Goal: Task Accomplishment & Management: Complete application form

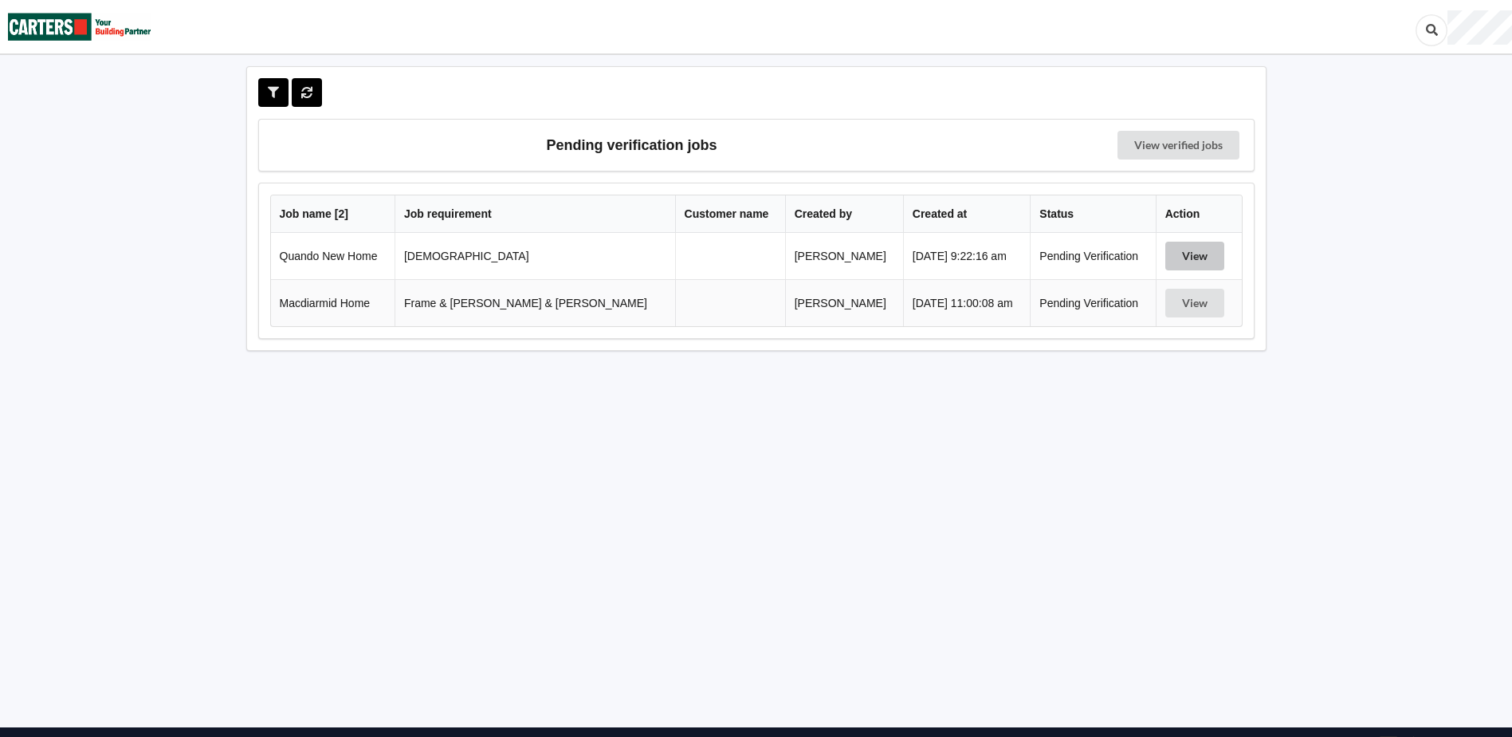
click at [1166, 257] on button "View" at bounding box center [1195, 256] width 59 height 29
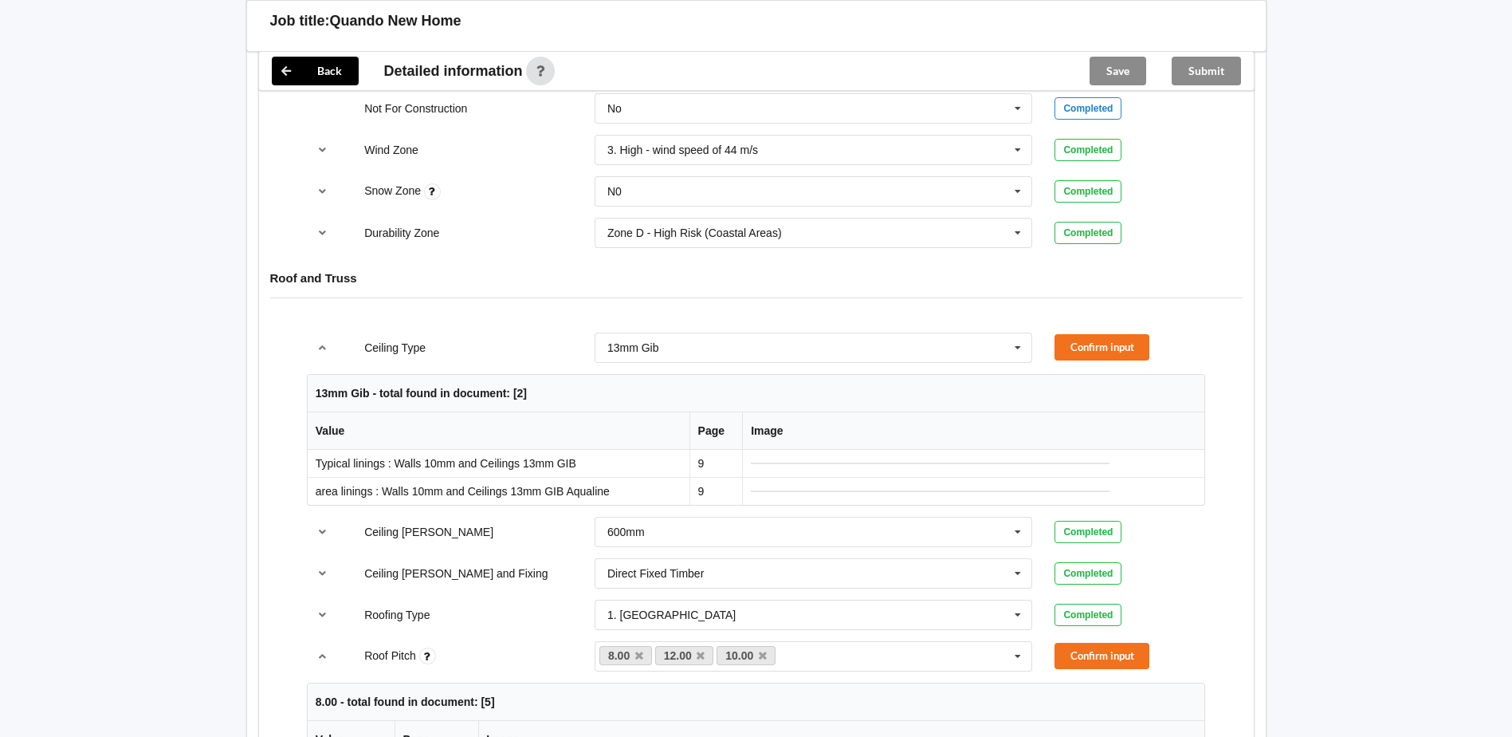
scroll to position [797, 0]
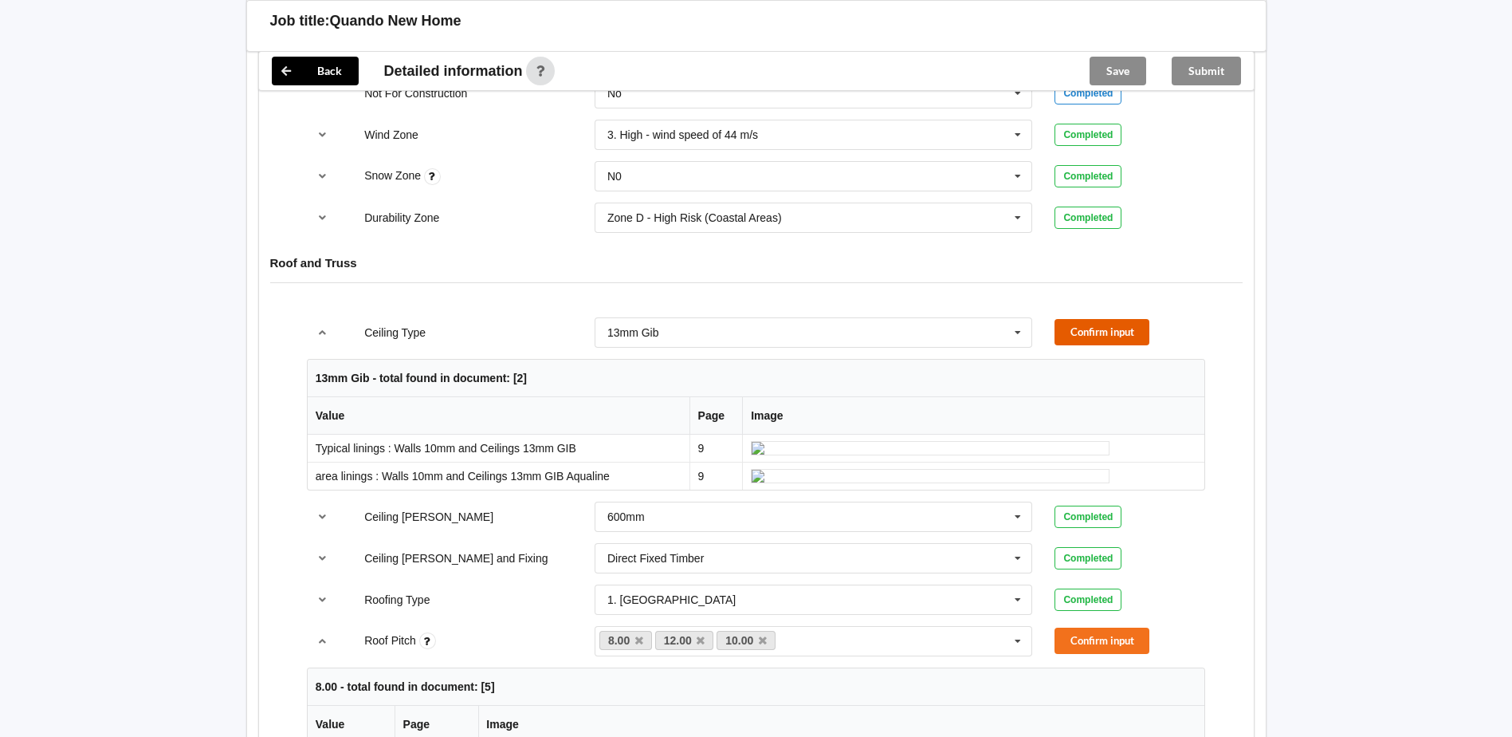
click at [1111, 331] on button "Confirm input" at bounding box center [1102, 332] width 95 height 26
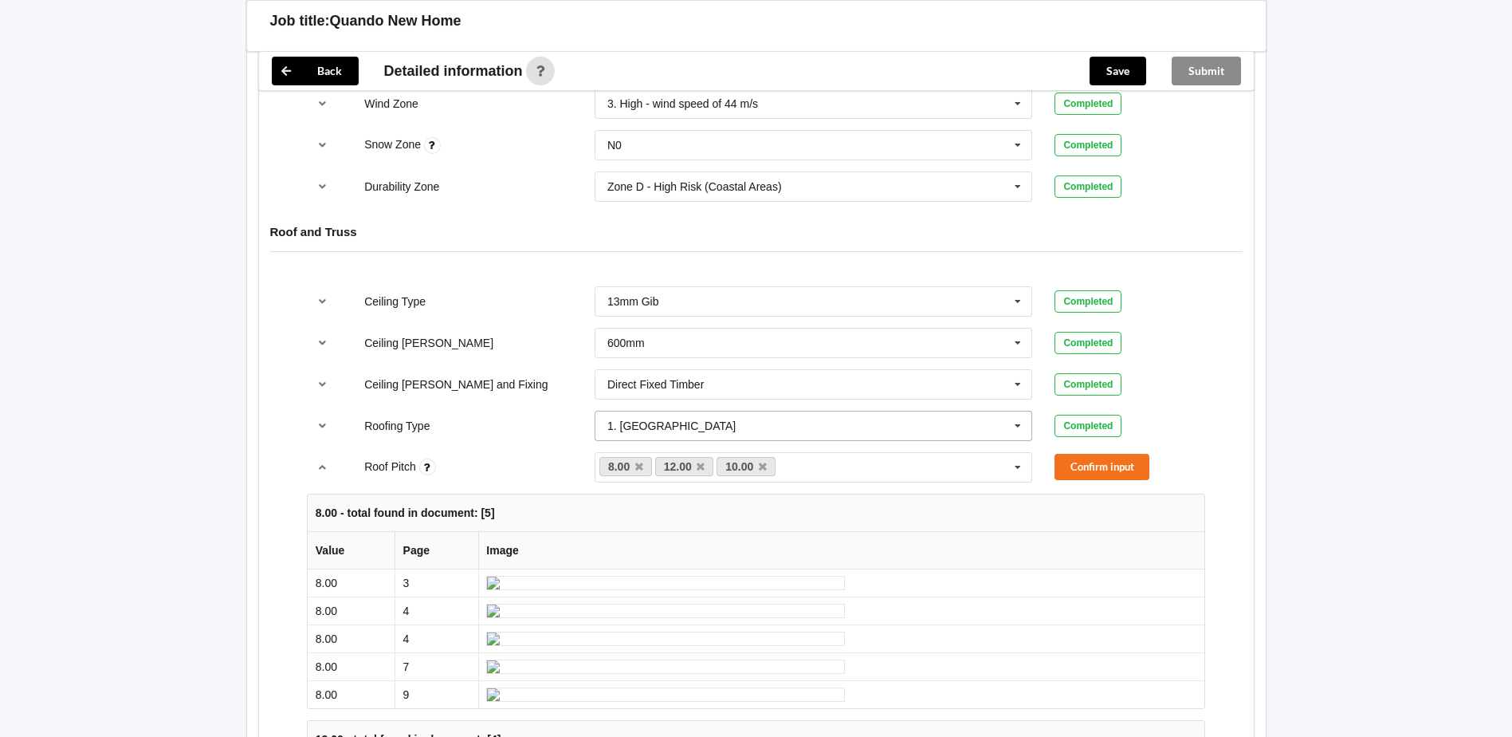
scroll to position [877, 0]
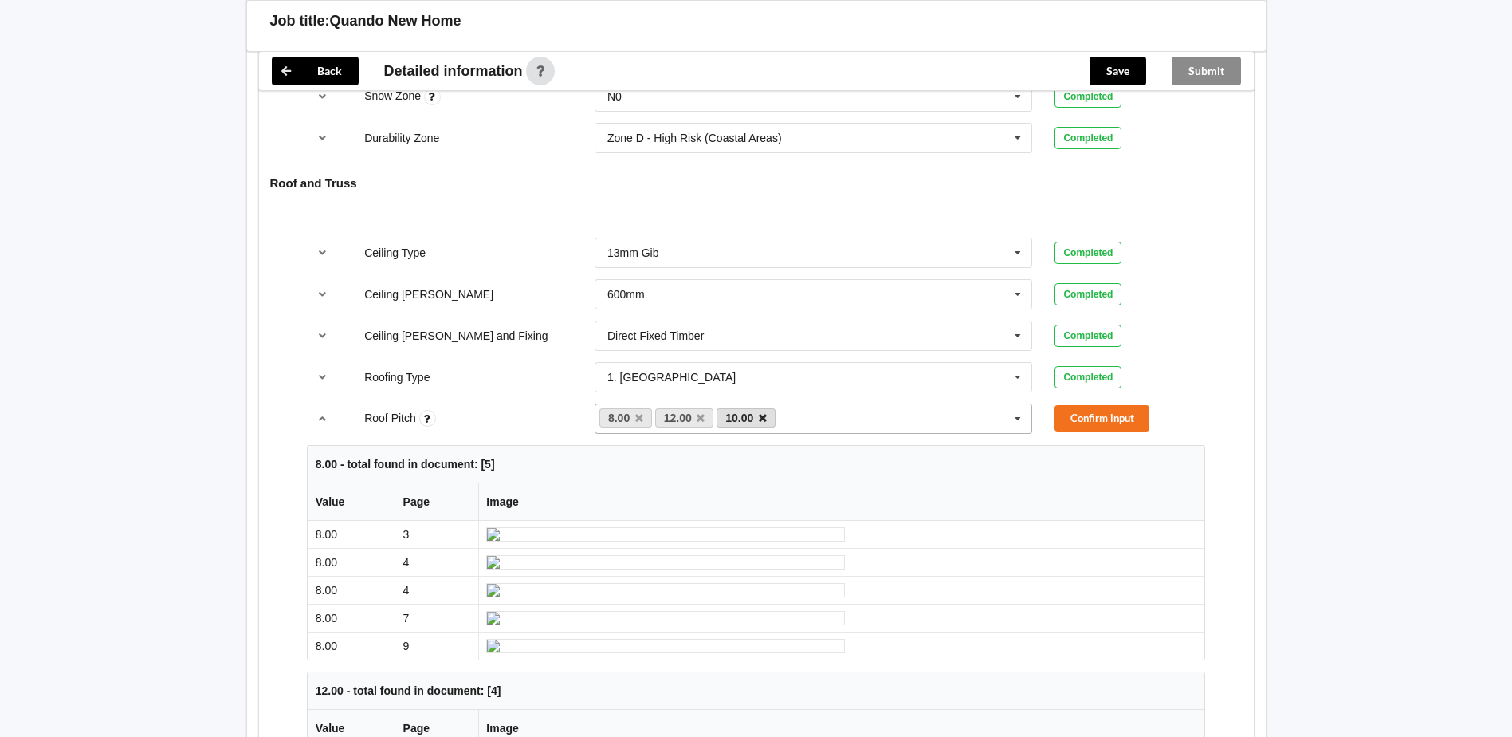
click at [765, 419] on icon at bounding box center [763, 418] width 8 height 10
click at [1094, 415] on button "Confirm input" at bounding box center [1102, 418] width 95 height 26
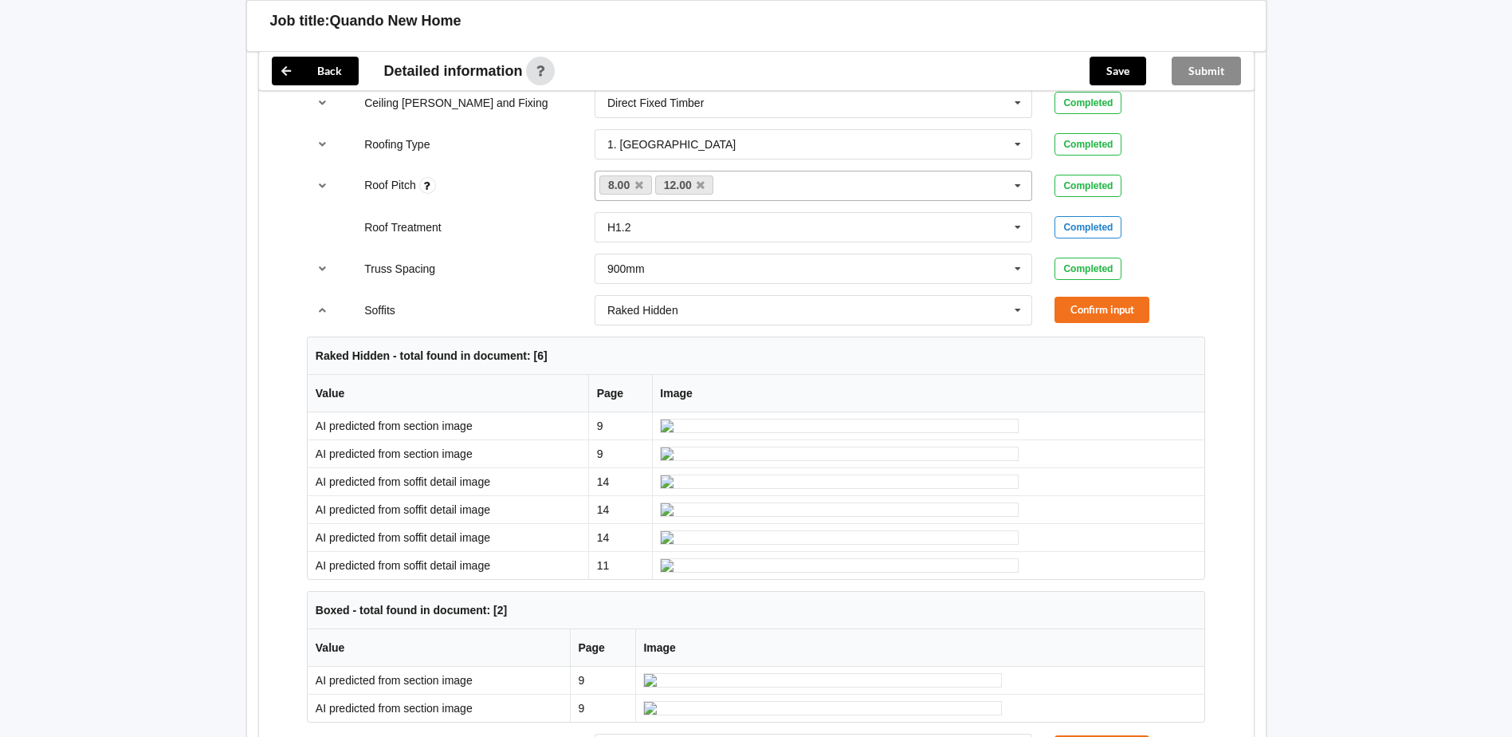
scroll to position [1116, 0]
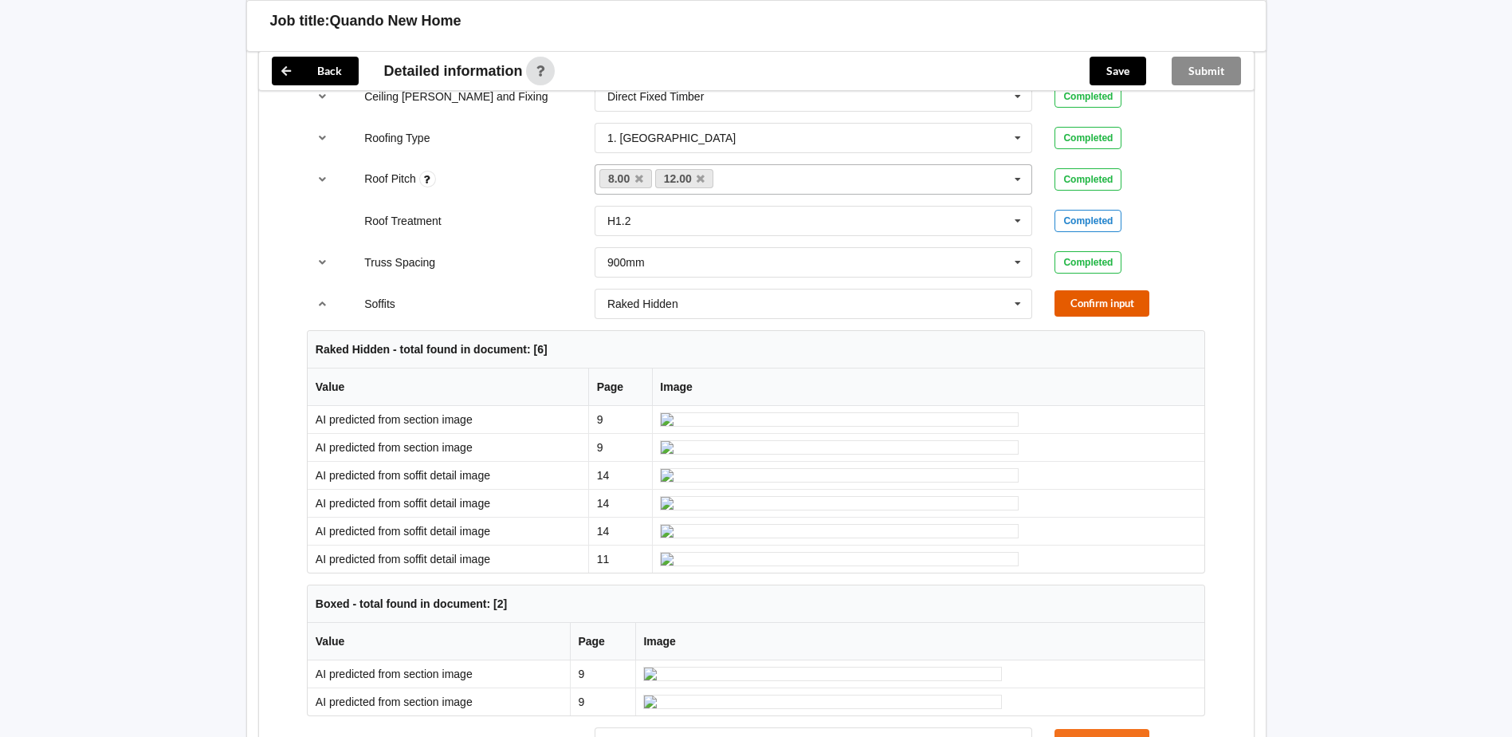
click at [1093, 299] on button "Confirm input" at bounding box center [1102, 303] width 95 height 26
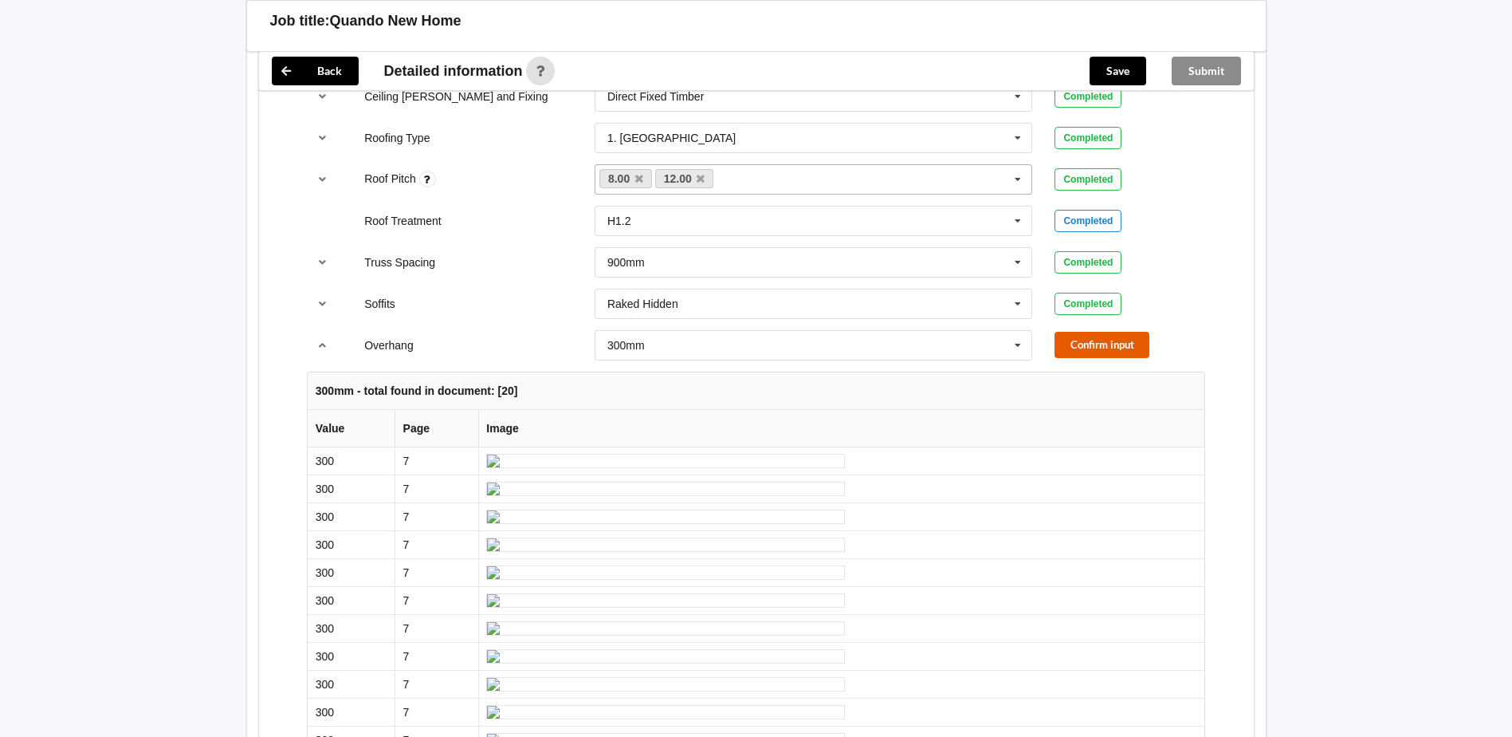
click at [1115, 341] on button "Confirm input" at bounding box center [1102, 345] width 95 height 26
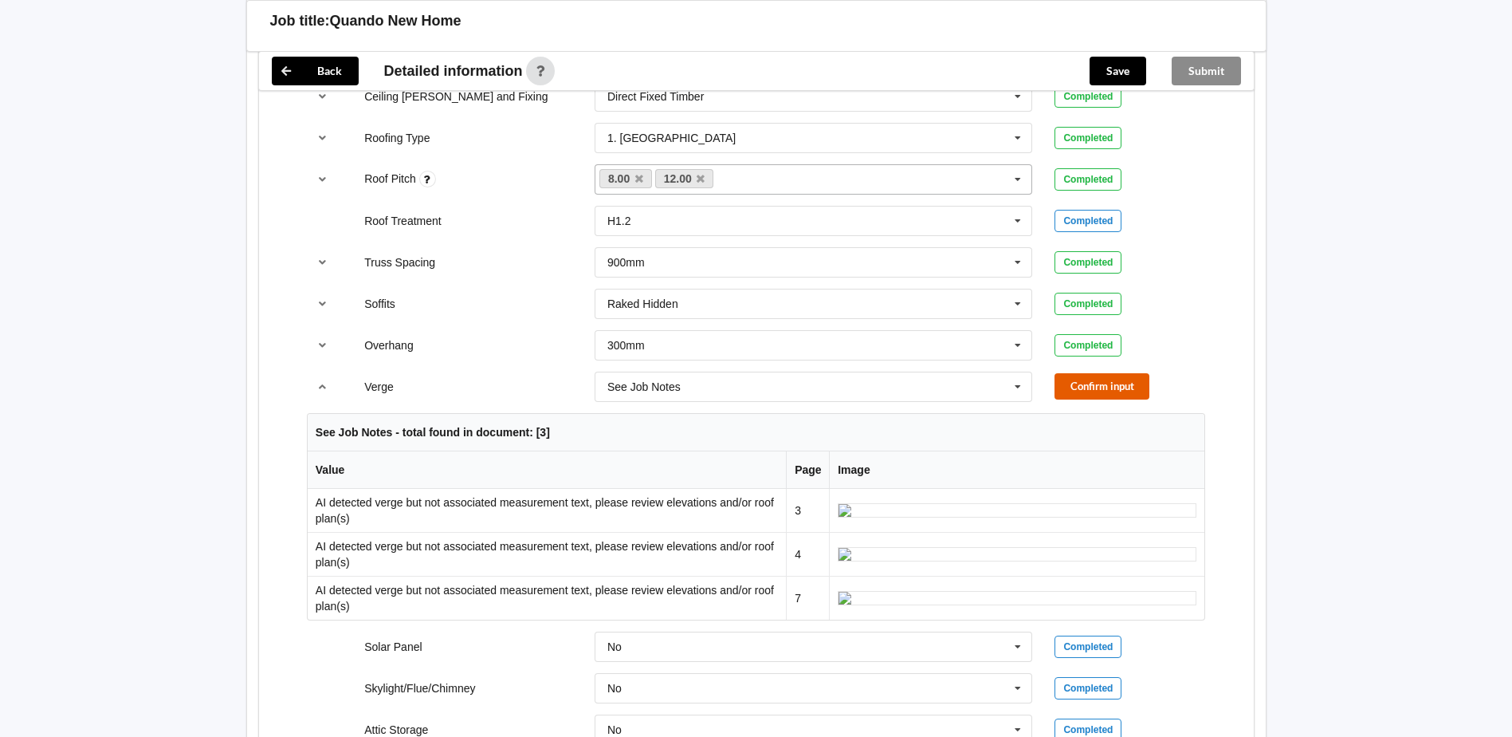
click at [1111, 382] on button "Confirm input" at bounding box center [1102, 386] width 95 height 26
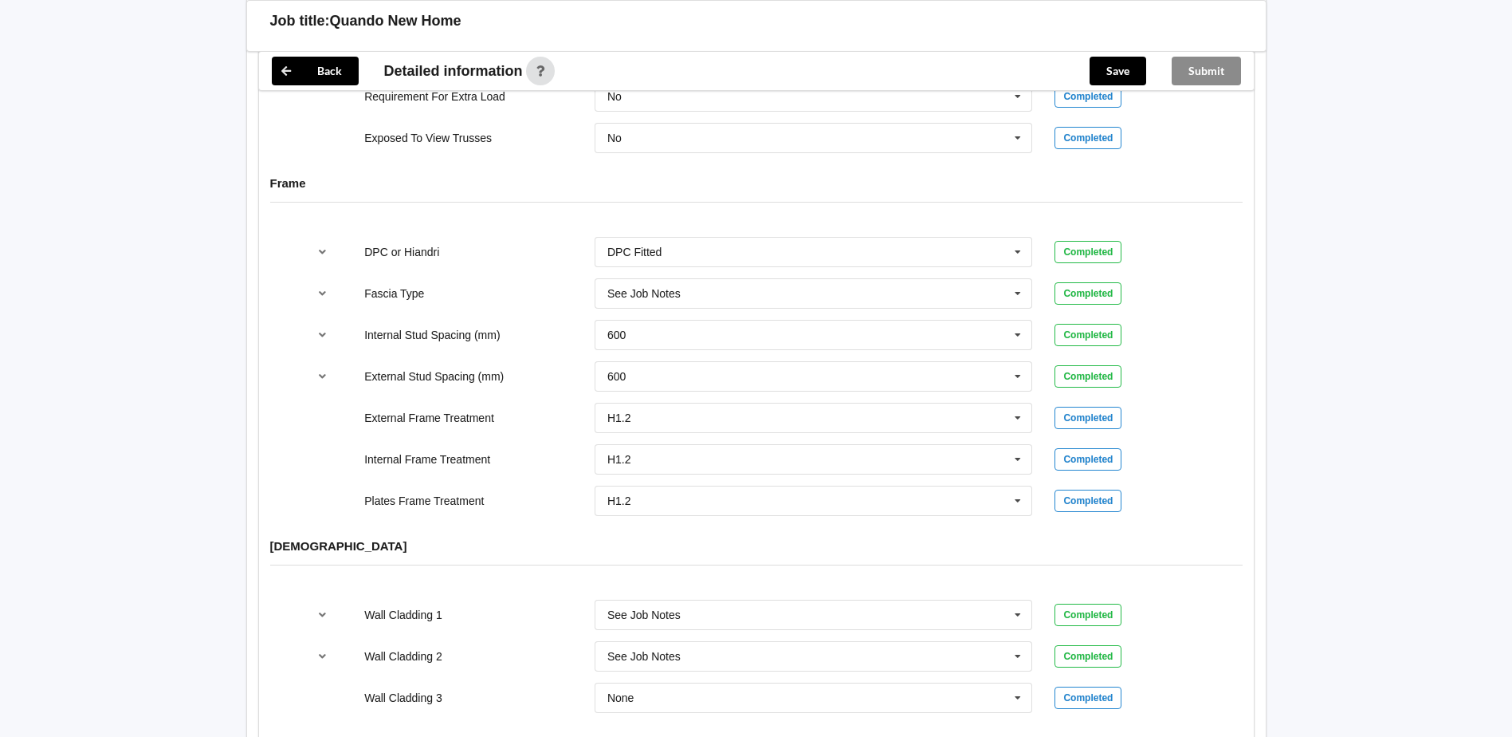
scroll to position [1551, 0]
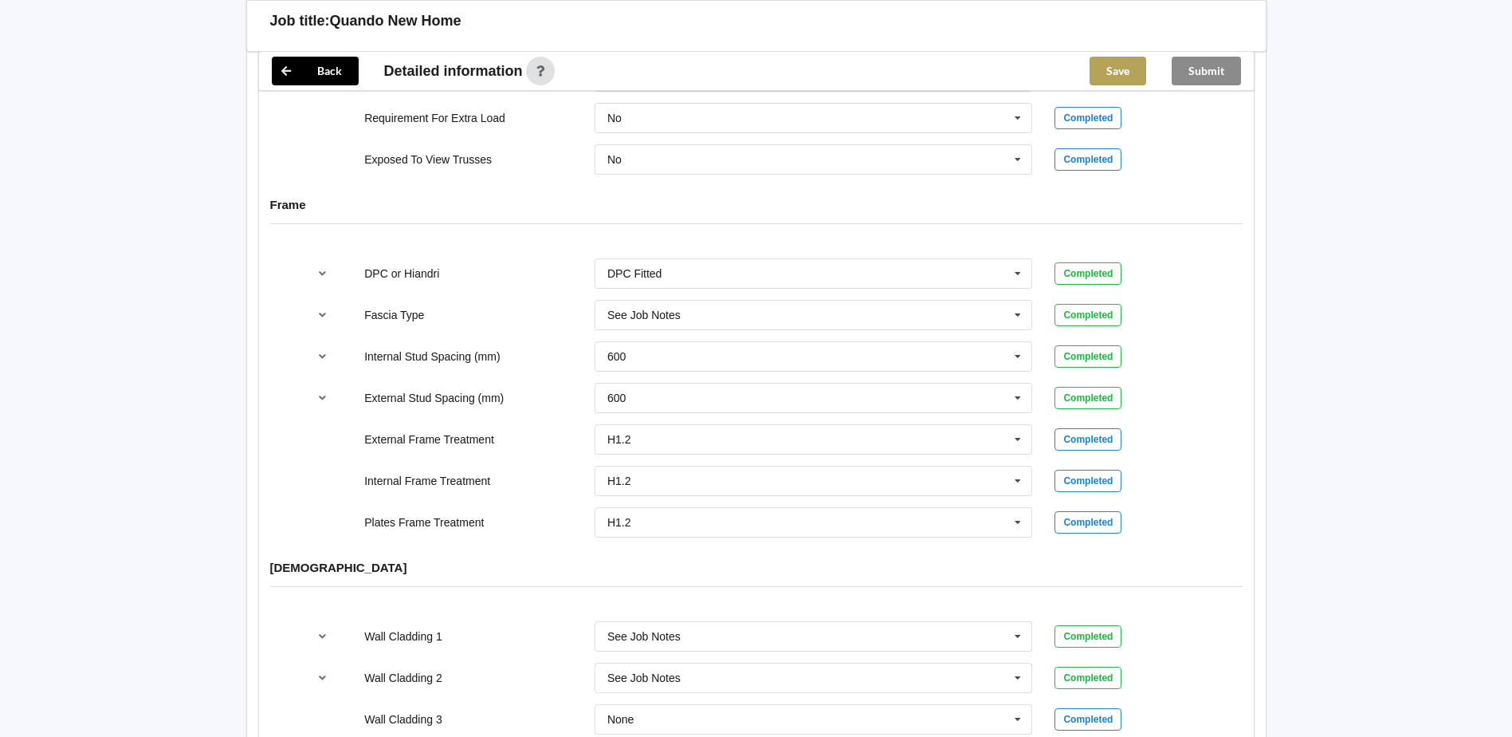
click at [1119, 65] on button "Save" at bounding box center [1118, 71] width 57 height 29
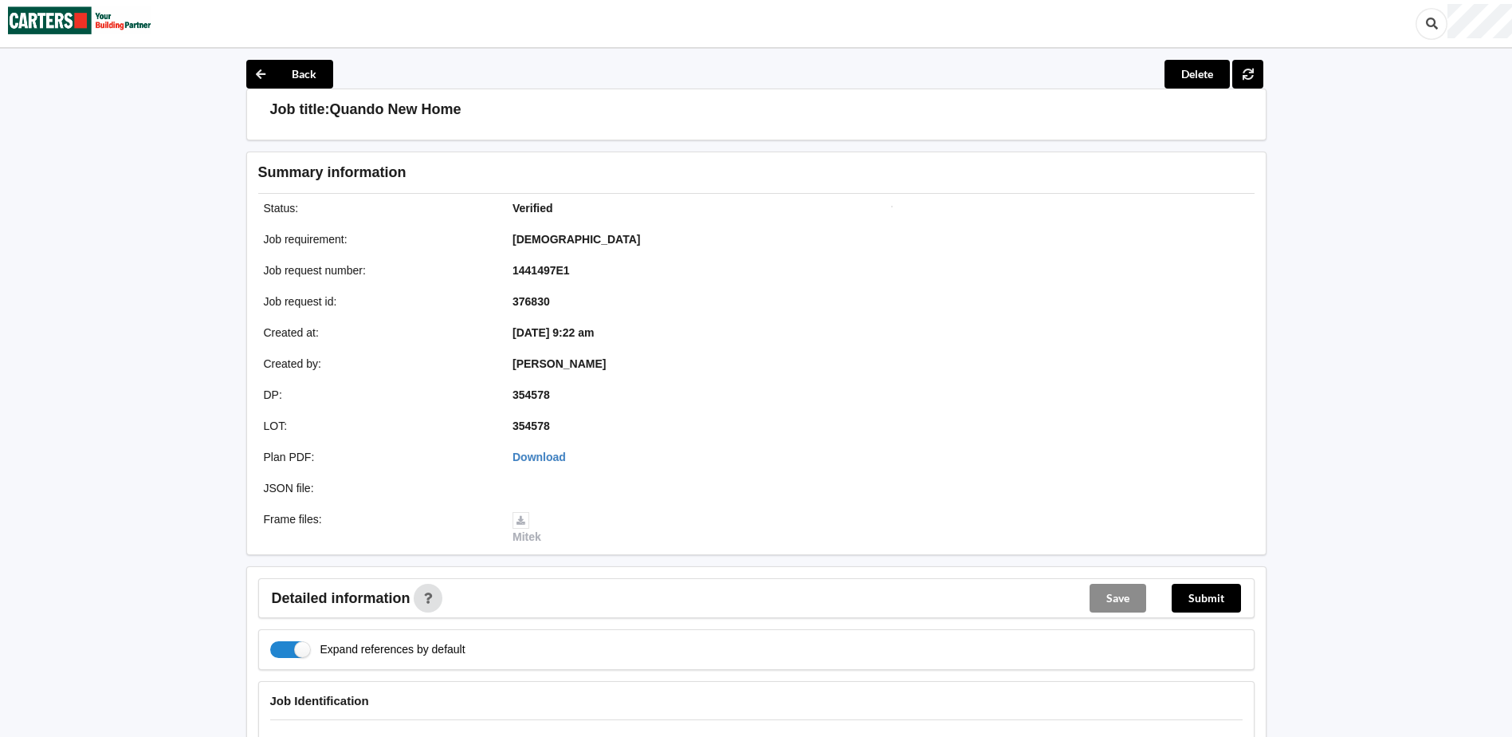
scroll to position [0, 0]
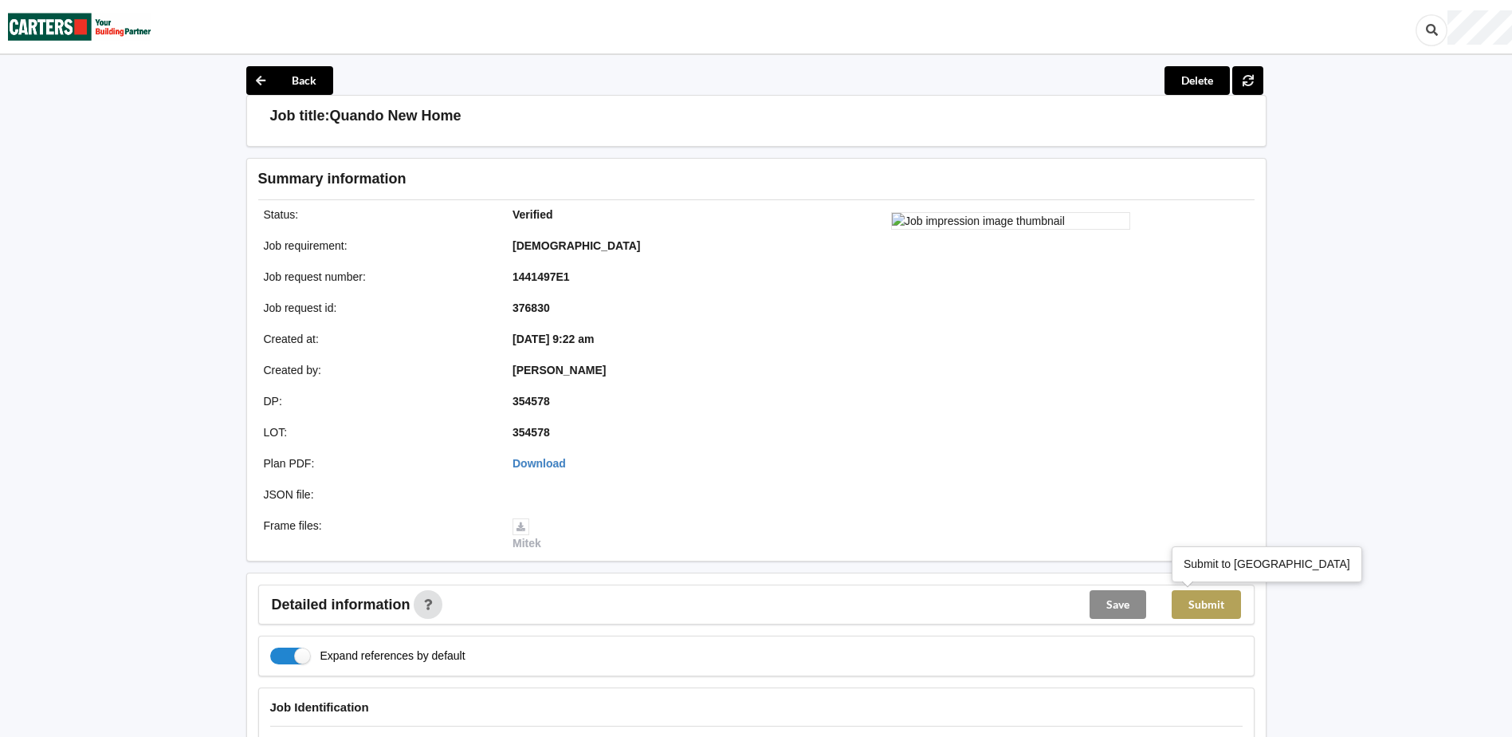
click at [1210, 604] on button "Submit" at bounding box center [1206, 604] width 69 height 29
